Goal: Information Seeking & Learning: Check status

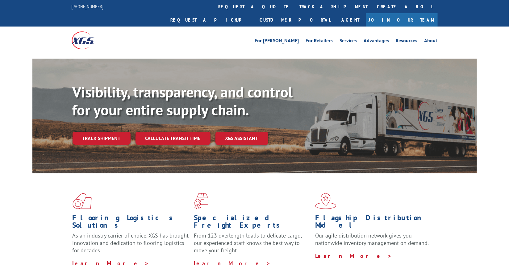
drag, startPoint x: 241, startPoint y: 5, endPoint x: 240, endPoint y: 8, distance: 3.2
click at [295, 5] on link "track a shipment" at bounding box center [334, 6] width 78 height 13
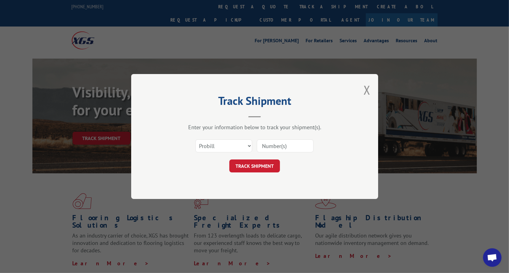
click at [277, 144] on input at bounding box center [285, 146] width 57 height 13
paste input "17512634"
type input "17512634"
click at [269, 160] on button "TRACK SHIPMENT" at bounding box center [255, 166] width 51 height 13
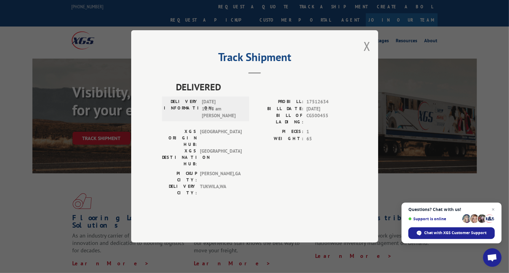
click at [369, 54] on button "Close modal" at bounding box center [367, 46] width 7 height 16
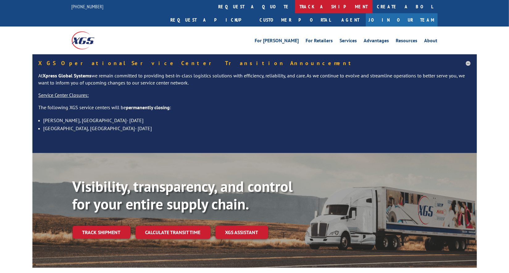
click at [295, 3] on link "track a shipment" at bounding box center [334, 6] width 78 height 13
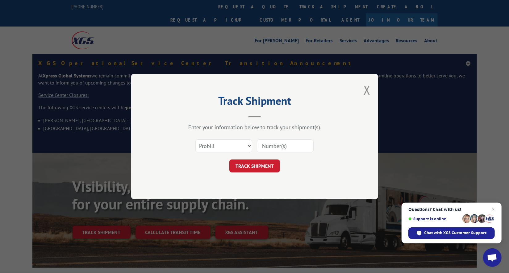
click at [297, 146] on input at bounding box center [285, 146] width 57 height 13
paste input "17512616"
type input "17512616"
click at [266, 164] on button "TRACK SHIPMENT" at bounding box center [255, 166] width 51 height 13
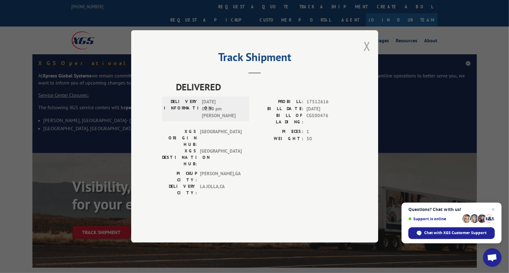
click at [369, 54] on button "Close modal" at bounding box center [367, 46] width 7 height 16
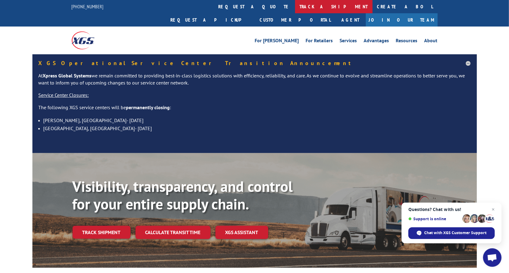
click at [295, 7] on link "track a shipment" at bounding box center [334, 6] width 78 height 13
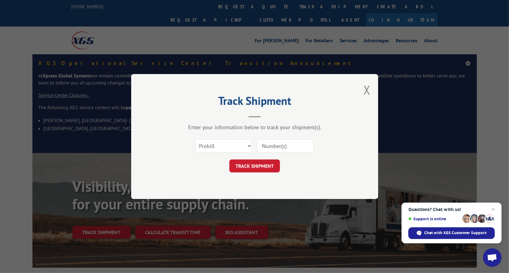
click at [278, 148] on input at bounding box center [285, 146] width 57 height 13
type input "17550527"
click button "TRACK SHIPMENT" at bounding box center [255, 166] width 51 height 13
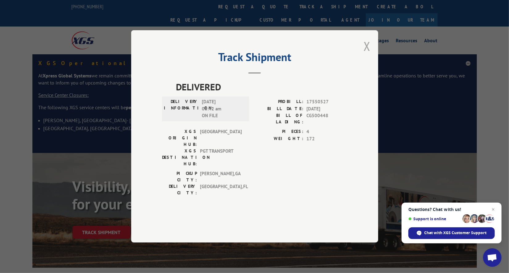
click at [366, 54] on button "Close modal" at bounding box center [367, 46] width 7 height 16
